Goal: Check status: Check status

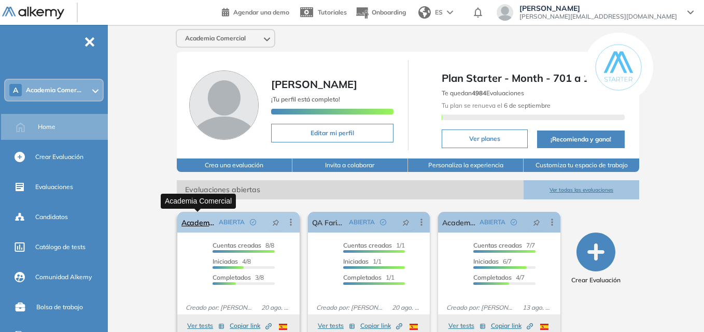
click at [195, 221] on link "Academia Comercial" at bounding box center [198, 222] width 33 height 21
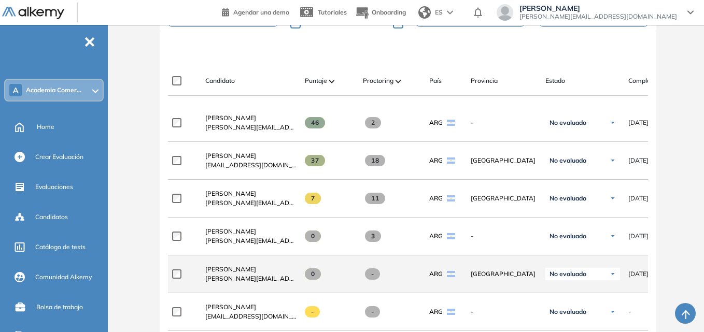
scroll to position [259, 0]
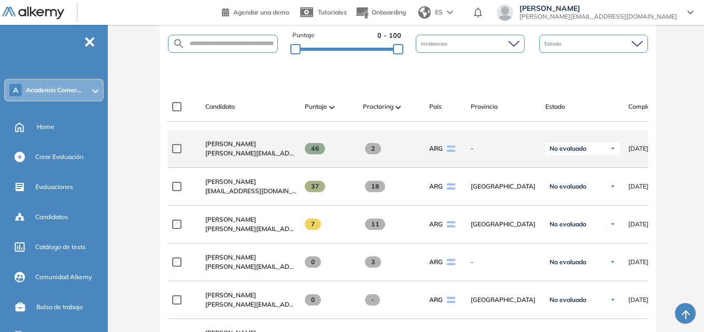
click at [610, 152] on img at bounding box center [613, 149] width 6 height 6
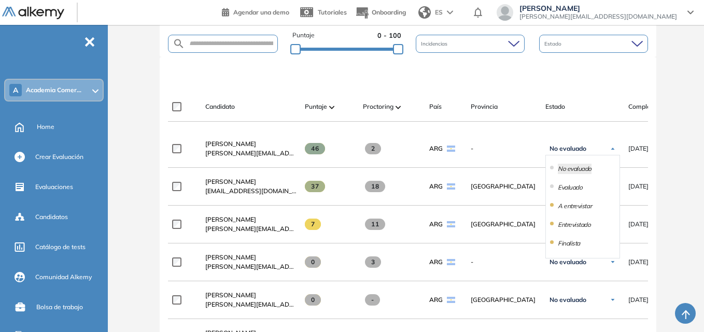
click at [603, 81] on div at bounding box center [410, 74] width 480 height 31
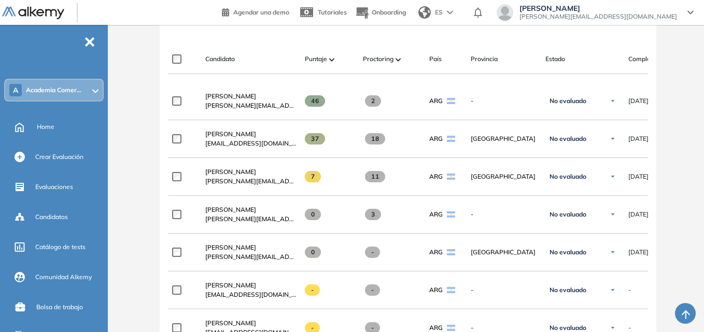
scroll to position [311, 0]
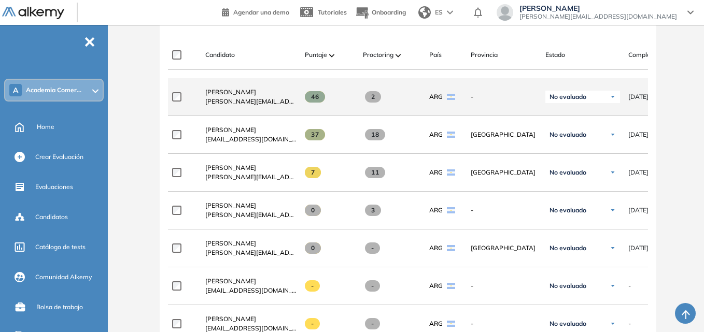
click at [239, 102] on span "[PERSON_NAME][EMAIL_ADDRESS][DOMAIN_NAME]" at bounding box center [250, 101] width 91 height 9
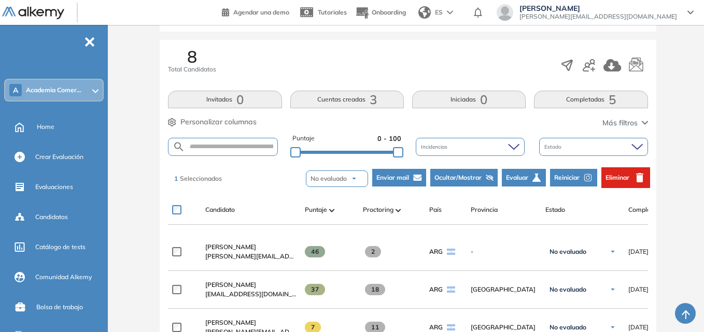
scroll to position [156, 0]
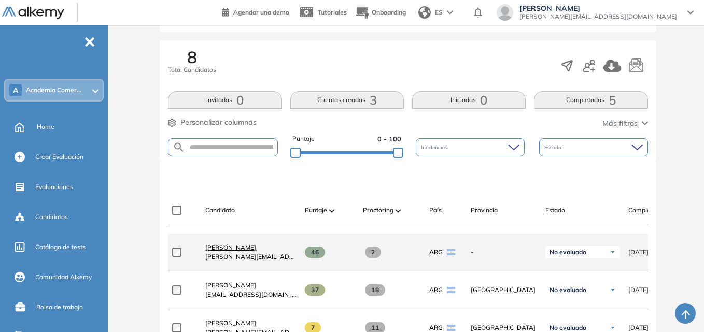
click at [229, 251] on span "[PERSON_NAME]" at bounding box center [230, 248] width 51 height 8
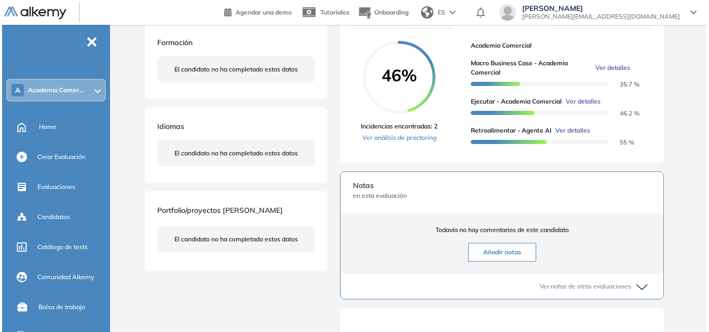
scroll to position [207, 0]
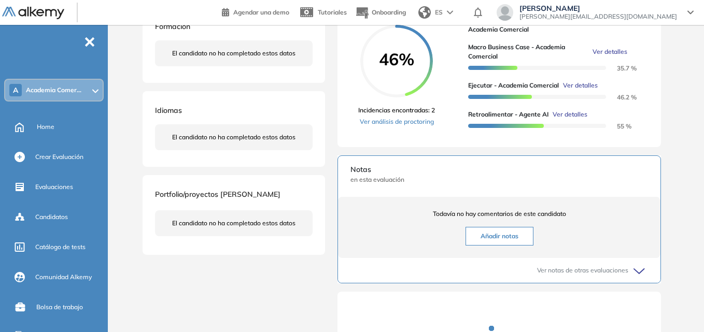
click at [570, 119] on span "Ver detalles" at bounding box center [570, 114] width 35 height 9
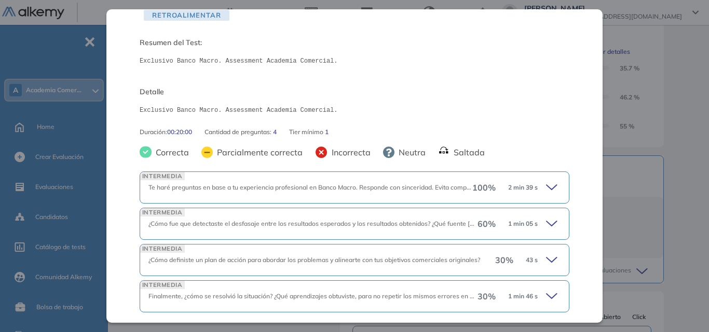
scroll to position [104, 0]
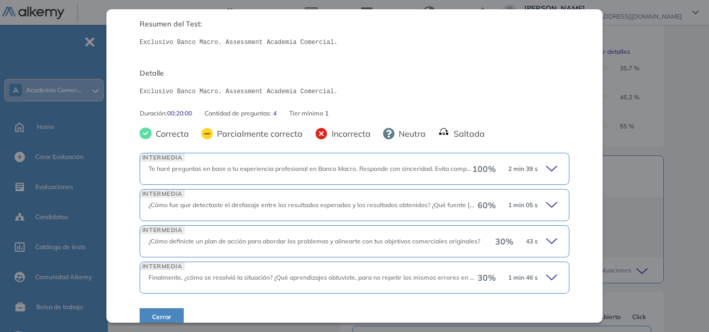
click at [546, 240] on icon at bounding box center [553, 241] width 15 height 15
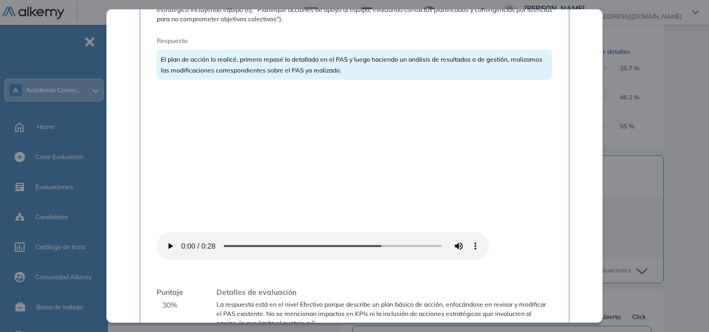
scroll to position [452, 0]
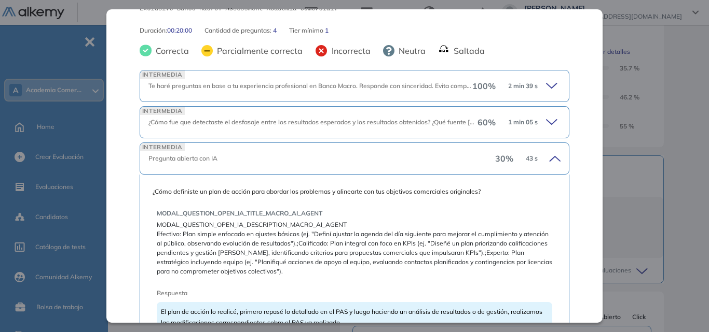
scroll to position [83, 0]
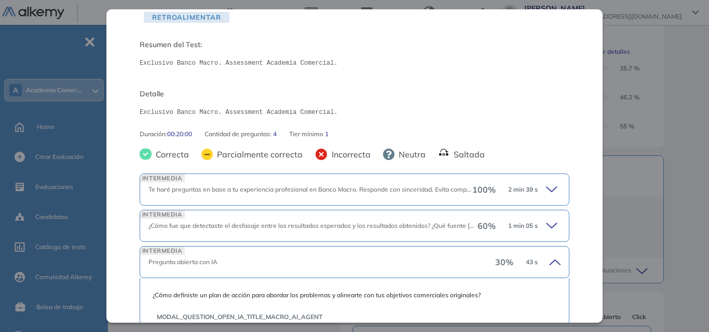
click at [549, 186] on icon at bounding box center [553, 190] width 15 height 15
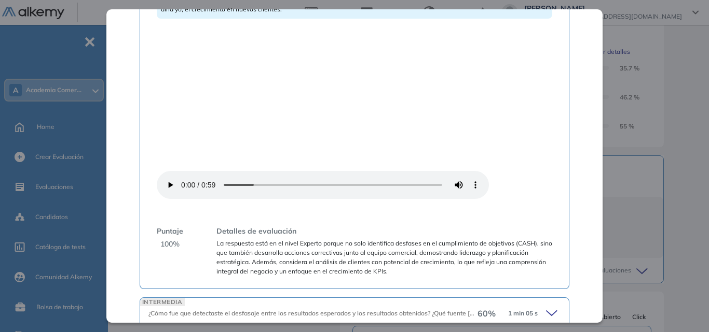
scroll to position [550, 0]
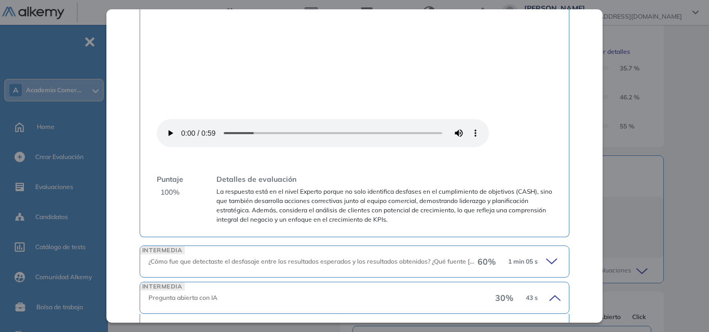
click at [547, 259] on icon at bounding box center [551, 261] width 10 height 5
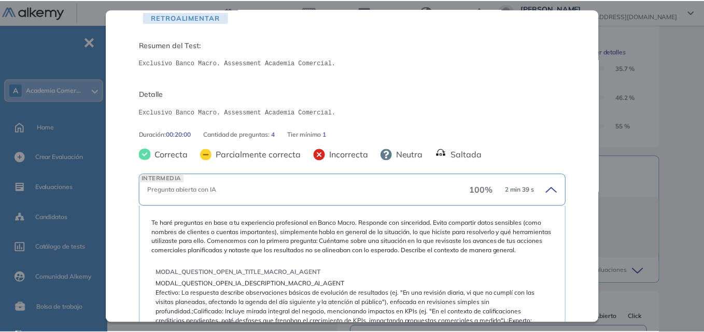
scroll to position [0, 0]
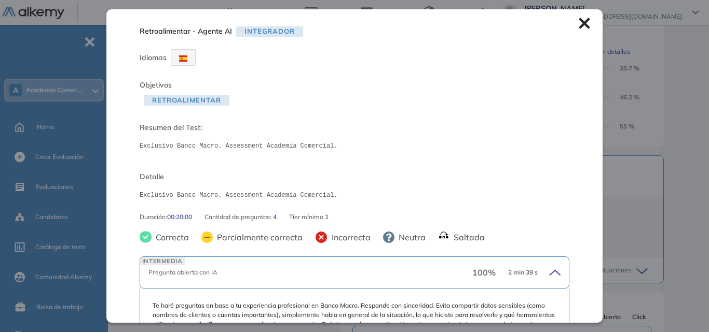
click at [579, 22] on icon at bounding box center [583, 23] width 11 height 11
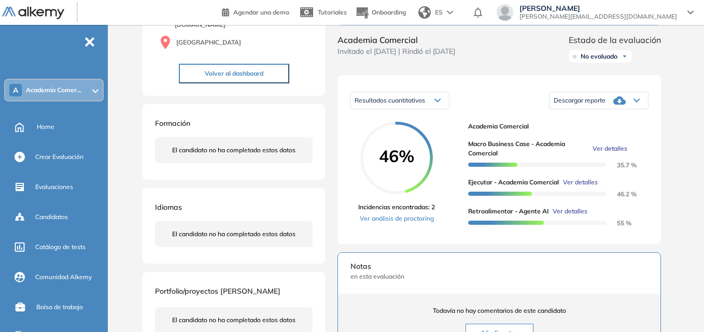
scroll to position [104, 0]
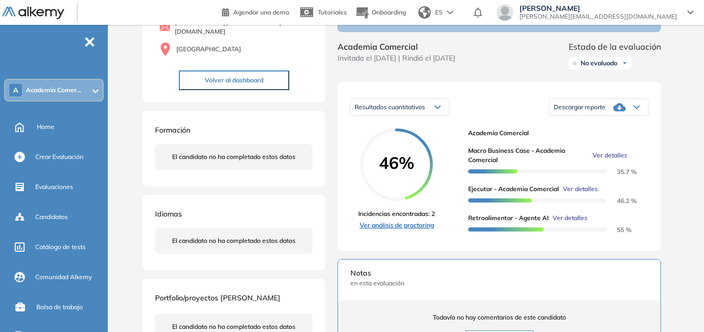
click at [414, 230] on link "Ver análisis de proctoring" at bounding box center [396, 225] width 77 height 9
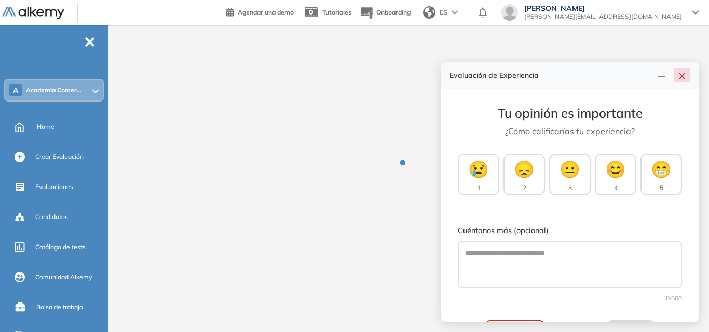
click at [684, 75] on icon "close" at bounding box center [681, 76] width 8 height 8
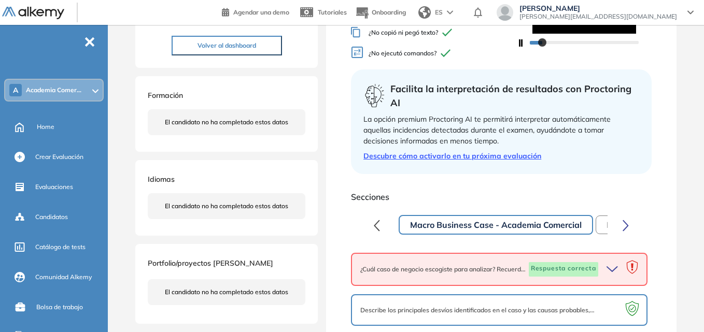
scroll to position [259, 0]
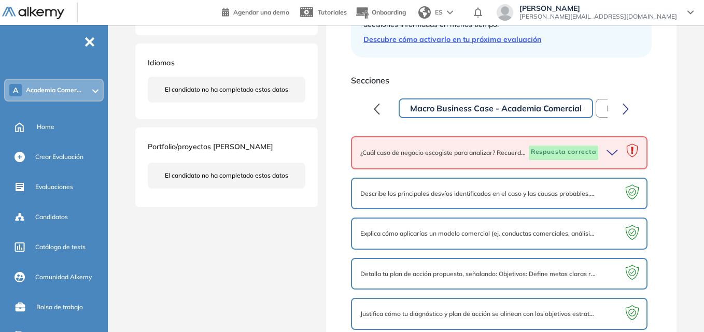
click at [612, 160] on icon "button" at bounding box center [614, 153] width 15 height 15
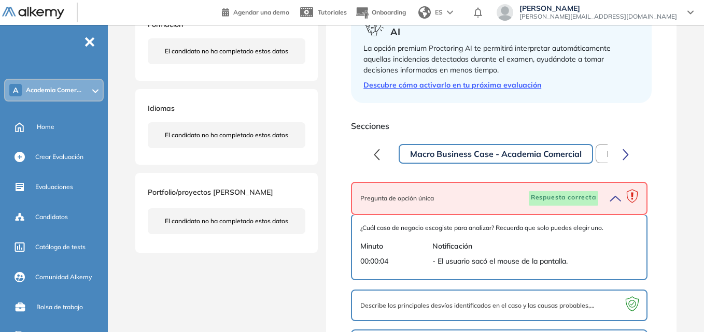
scroll to position [200, 0]
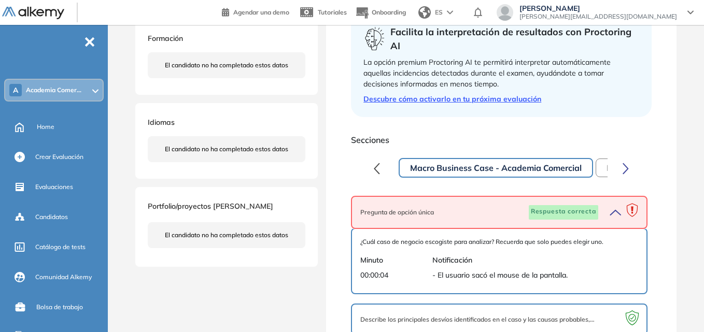
click at [617, 220] on icon "button" at bounding box center [614, 212] width 15 height 15
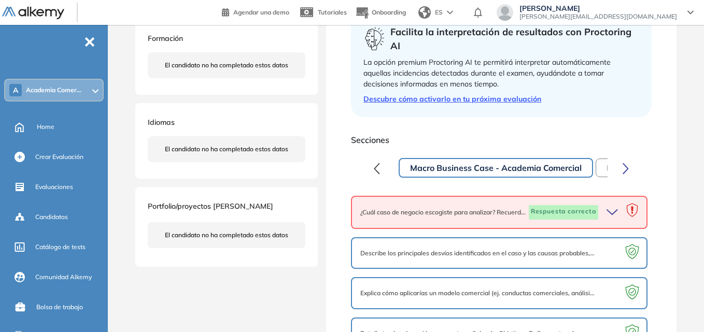
click at [630, 178] on button "button" at bounding box center [626, 168] width 20 height 21
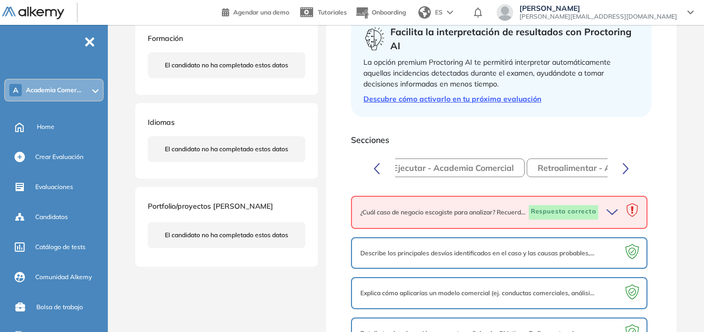
click at [630, 178] on button "button" at bounding box center [626, 168] width 20 height 21
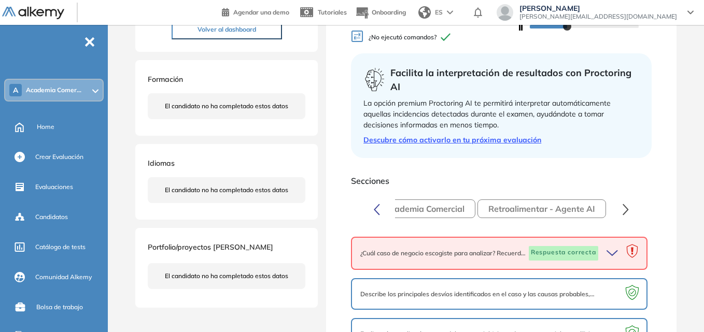
scroll to position [0, 0]
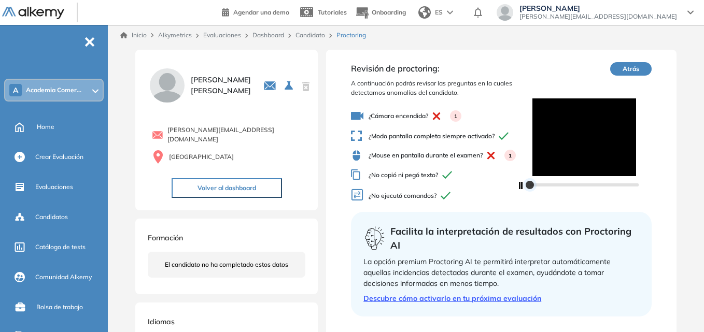
drag, startPoint x: 576, startPoint y: 193, endPoint x: 529, endPoint y: 194, distance: 46.7
click at [529, 189] on div at bounding box center [530, 185] width 8 height 8
click at [235, 182] on button "Volver al dashboard" at bounding box center [227, 188] width 110 height 20
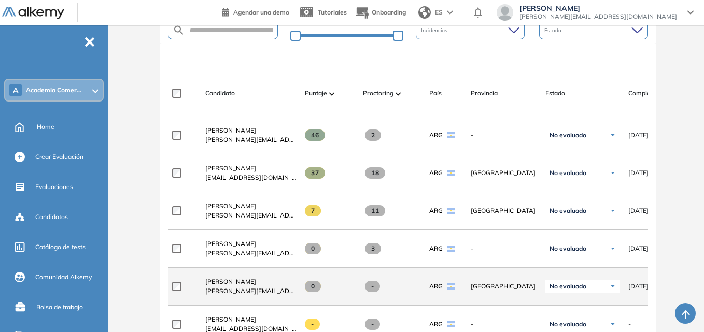
scroll to position [259, 0]
